Goal: Task Accomplishment & Management: Complete application form

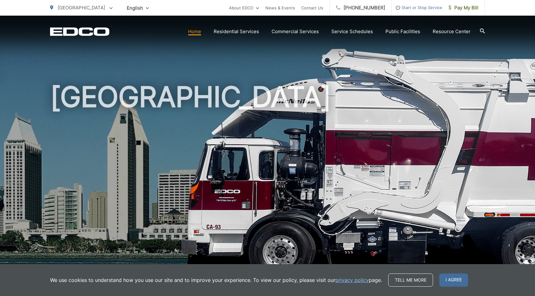
click at [366, 131] on h1 "[GEOGRAPHIC_DATA]" at bounding box center [267, 180] width 435 height 198
click at [349, 28] on section "Home Residential Services Curbside Pickup Recycling Organic Recycling Trash Hou…" at bounding box center [296, 32] width 375 height 12
click at [351, 34] on link "Service Schedules" at bounding box center [352, 32] width 42 height 8
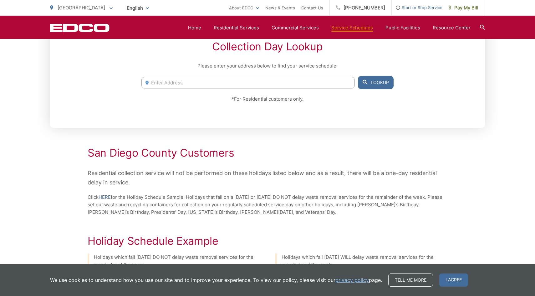
scroll to position [132, 0]
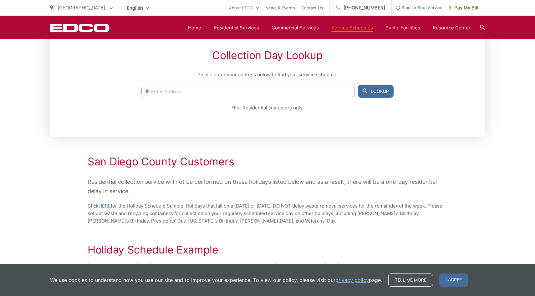
click at [199, 85] on div "1791 [GEOGRAPHIC_DATA], 92084 [STREET_ADDRESS] [STREET_ADDRESS] [STREET_ADDRESS…" at bounding box center [267, 91] width 252 height 13
click at [194, 89] on input "Enter Address" at bounding box center [247, 92] width 213 height 12
click at [370, 89] on button "Lookup" at bounding box center [376, 91] width 36 height 13
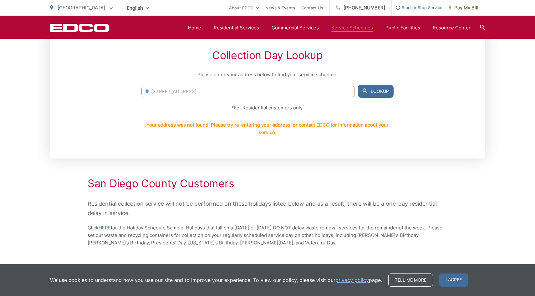
drag, startPoint x: 254, startPoint y: 92, endPoint x: 200, endPoint y: 90, distance: 53.5
click at [200, 90] on input "3633 avocado village ct la mesa ca 91941" at bounding box center [247, 92] width 213 height 12
type input "3633 avocado village"
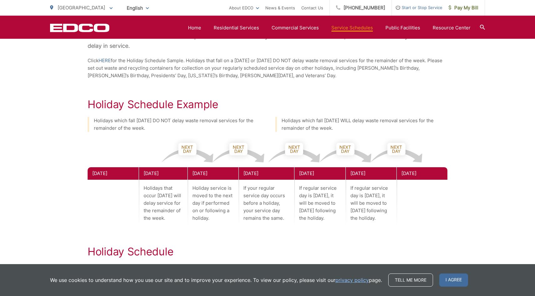
scroll to position [301, 0]
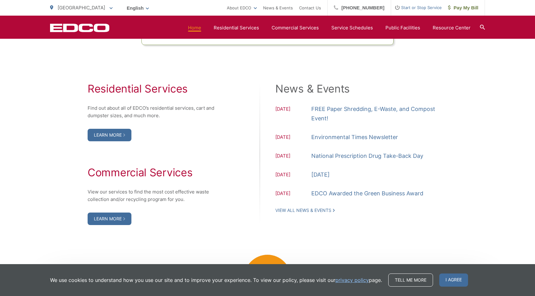
scroll to position [619, 0]
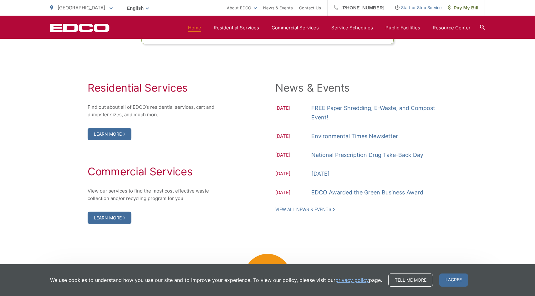
click at [442, 91] on h2 "News & Events" at bounding box center [361, 88] width 172 height 13
click at [373, 225] on div "Residential Services Find out about all of EDCO’s residential services, cart an…" at bounding box center [267, 153] width 435 height 218
click at [181, 140] on div "Residential Services Find out about all of EDCO’s residential services, cart an…" at bounding box center [155, 153] width 134 height 143
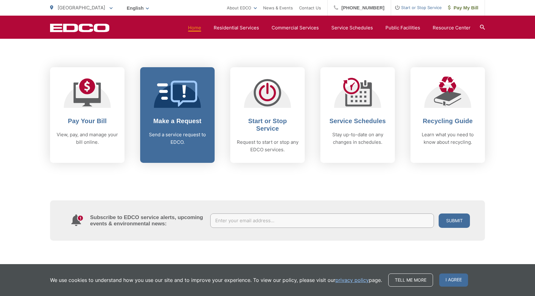
scroll to position [243, 0]
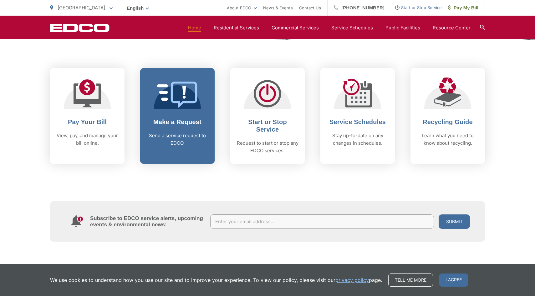
click at [198, 123] on h2 "Make a Request" at bounding box center [177, 122] width 62 height 8
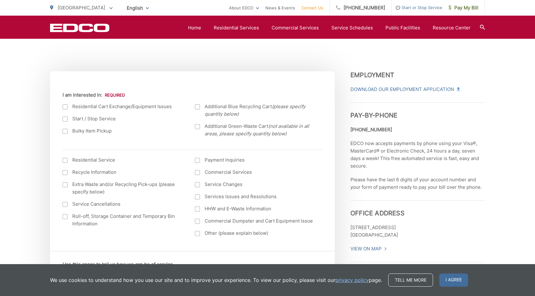
scroll to position [192, 0]
click at [66, 132] on div at bounding box center [65, 130] width 5 height 5
click at [0, 0] on input "Bulky Item Pickup" at bounding box center [0, 0] width 0 height 0
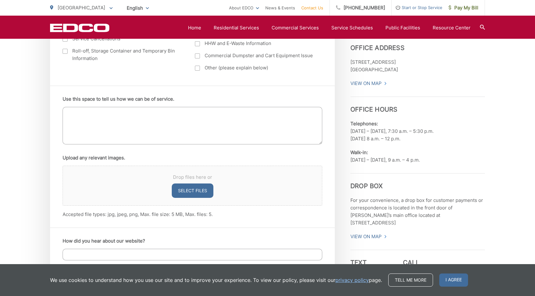
scroll to position [359, 0]
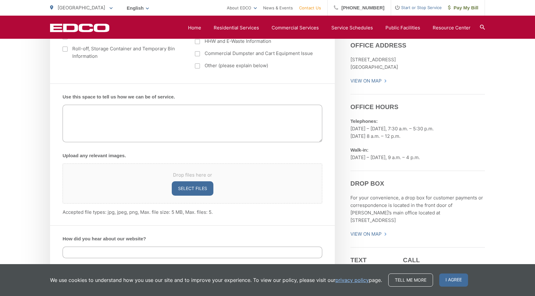
click at [152, 129] on textarea "Use this space to tell us how we can be of service." at bounding box center [193, 124] width 260 height 38
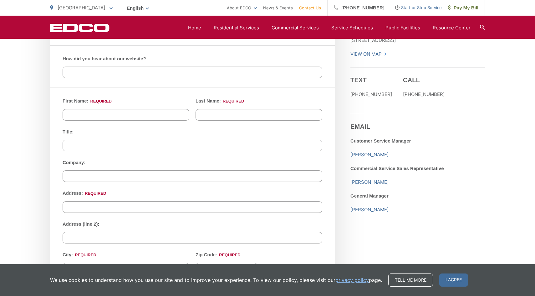
scroll to position [547, 0]
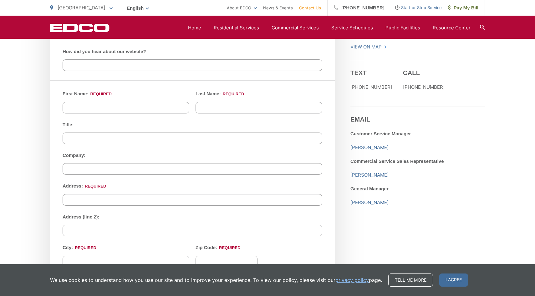
type textarea "looking to have bulk pick up for large house hold items, couch, recliner, loung…"
click at [83, 107] on input "First Name: *" at bounding box center [126, 108] width 127 height 12
type input "Candice"
type input "Smith"
type input "3633 Avocado Village ct unit 140"
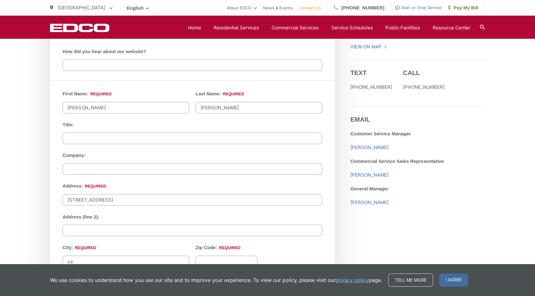
click at [135, 265] on div "We use cookies to understand how you use our site and to improve your experienc…" at bounding box center [267, 280] width 535 height 32
click at [134, 259] on input "La" at bounding box center [126, 262] width 127 height 12
type input "La Mesa"
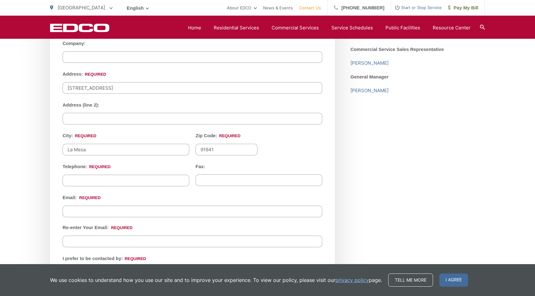
scroll to position [733, 0]
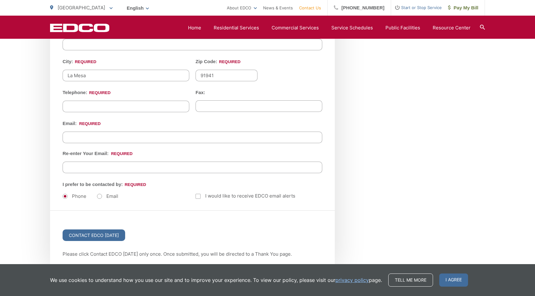
type input "91941"
click at [145, 101] on input "(___) ___-____" at bounding box center [126, 107] width 127 height 12
type input "(907) 575-2387"
type input "(___) ___-____"
click at [124, 139] on input "Email *" at bounding box center [193, 138] width 260 height 12
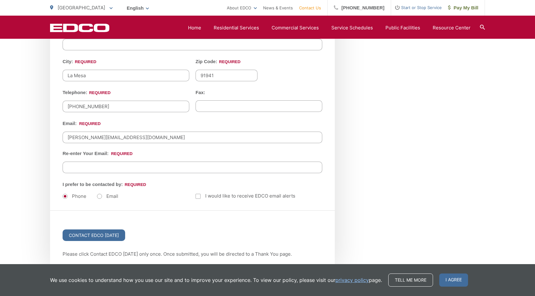
type input "smith.candicea@gmail.com"
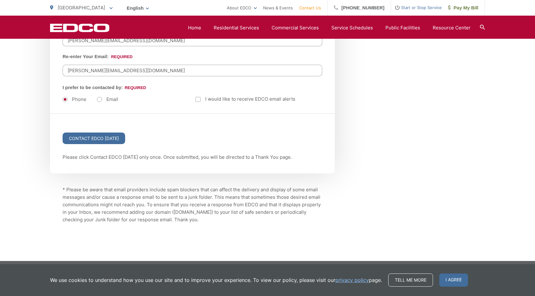
scroll to position [830, 0]
type input "smith.candicea@gmail.com"
click at [115, 135] on input "Contact EDCO Today" at bounding box center [94, 138] width 63 height 12
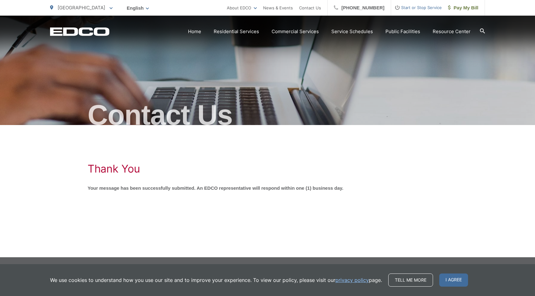
click at [0, 296] on nordpass-portal at bounding box center [0, 296] width 0 height 0
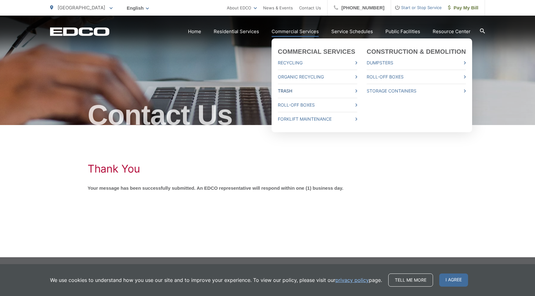
click at [291, 91] on link "Trash" at bounding box center [317, 91] width 79 height 8
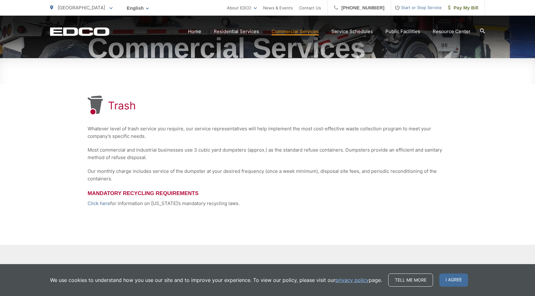
scroll to position [68, 0]
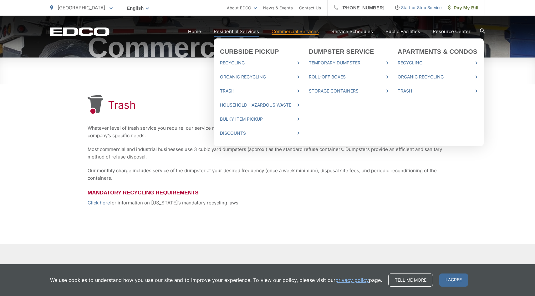
click at [230, 32] on link "Residential Services" at bounding box center [236, 32] width 45 height 8
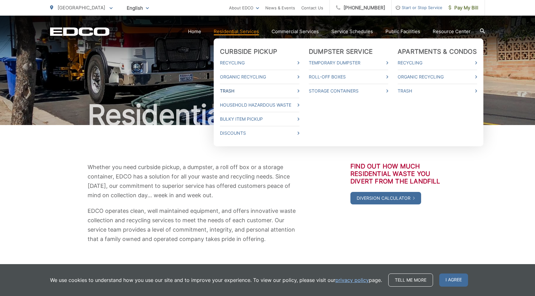
click at [234, 87] on link "Trash" at bounding box center [259, 91] width 79 height 8
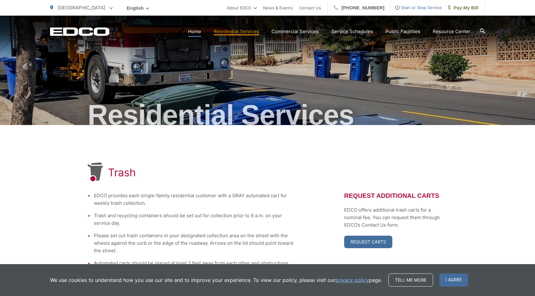
click at [200, 32] on link "Home" at bounding box center [194, 32] width 13 height 8
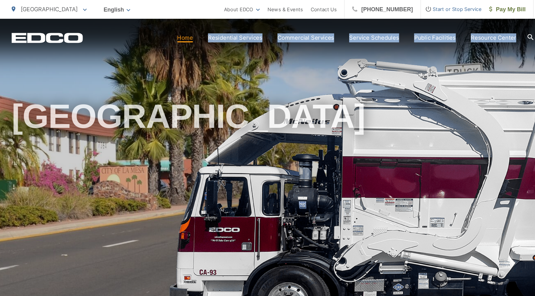
drag, startPoint x: 212, startPoint y: 25, endPoint x: 214, endPoint y: -27, distance: 51.9
click at [211, 0] on html "Home Back Home Residential Services Overview Curbside Pickup Recycling Organic …" at bounding box center [267, 148] width 535 height 296
